Goal: Task Accomplishment & Management: Manage account settings

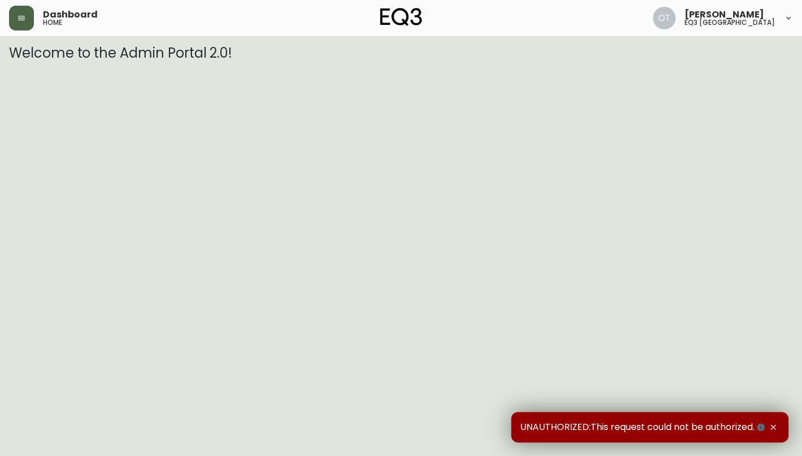
click at [18, 21] on icon "button" at bounding box center [21, 18] width 9 height 9
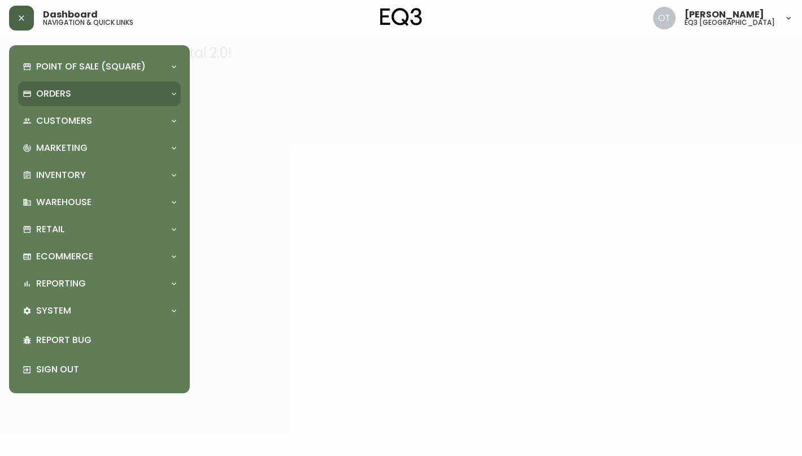
click at [58, 95] on p "Orders" at bounding box center [53, 94] width 35 height 12
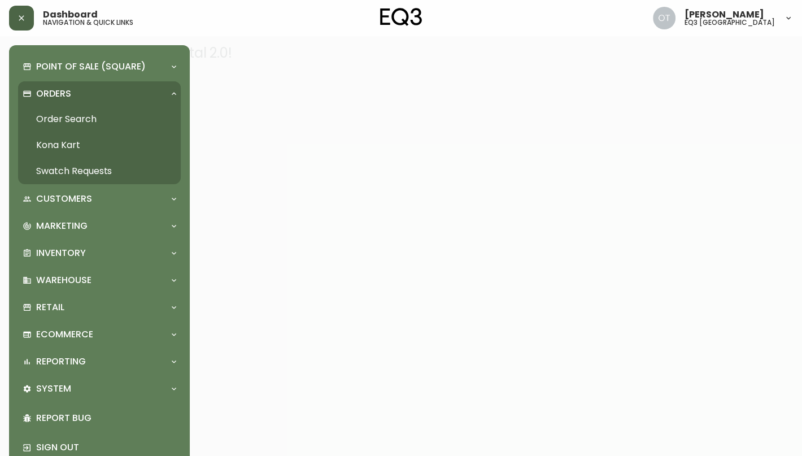
click at [99, 115] on link "Order Search" at bounding box center [99, 119] width 163 height 26
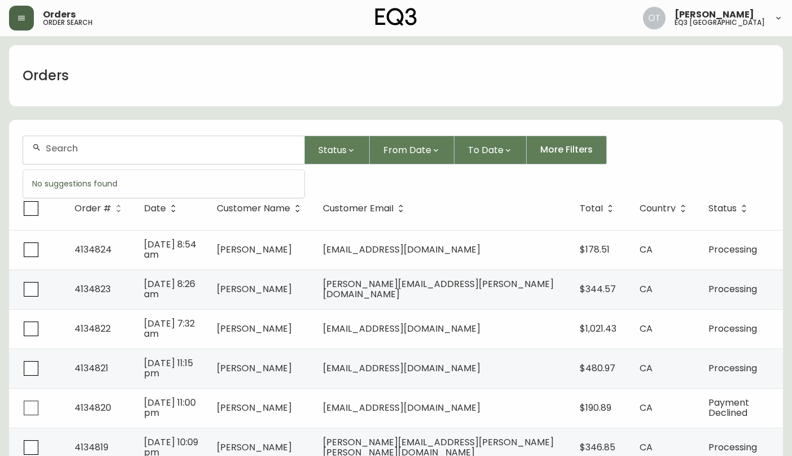
click at [97, 152] on input "text" at bounding box center [171, 148] width 250 height 11
paste input "It was the credit team who tagged you, not me. :)"
type input "It was the credit team who tagged you, not me. :)"
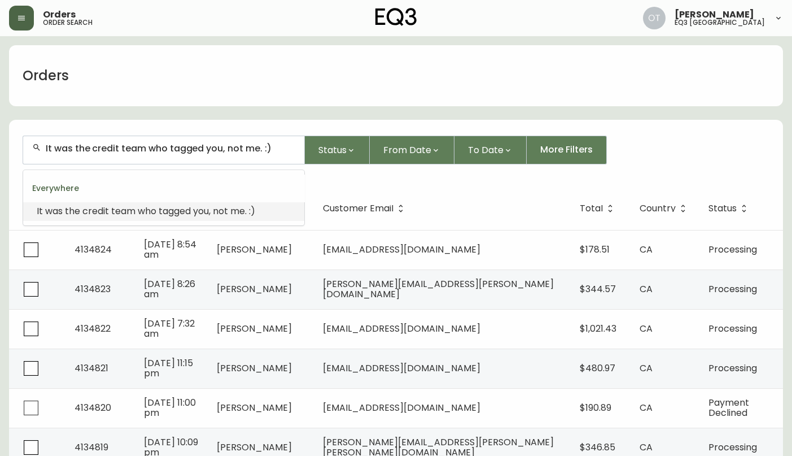
drag, startPoint x: 285, startPoint y: 148, endPoint x: -73, endPoint y: 147, distance: 357.4
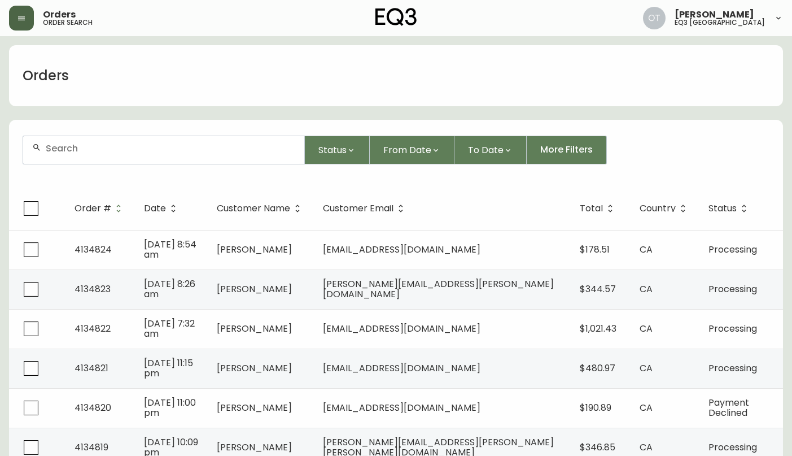
click at [133, 146] on input "text" at bounding box center [171, 148] width 250 height 11
paste input "4132520"
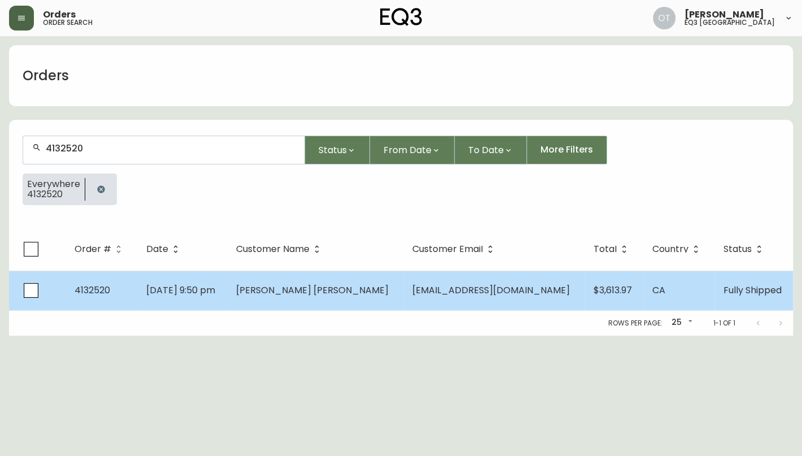
type input "4132520"
click at [125, 277] on td "4132520" at bounding box center [101, 290] width 72 height 40
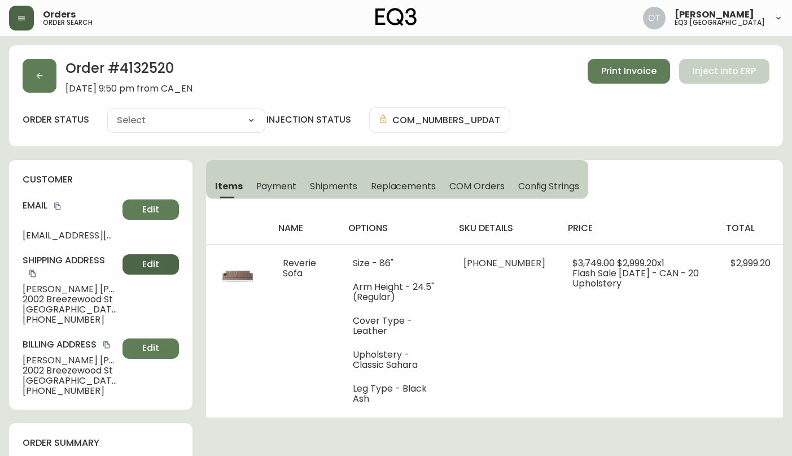
type input "Fully Shipped"
select select "FULLY_SHIPPED"
